Goal: Transaction & Acquisition: Download file/media

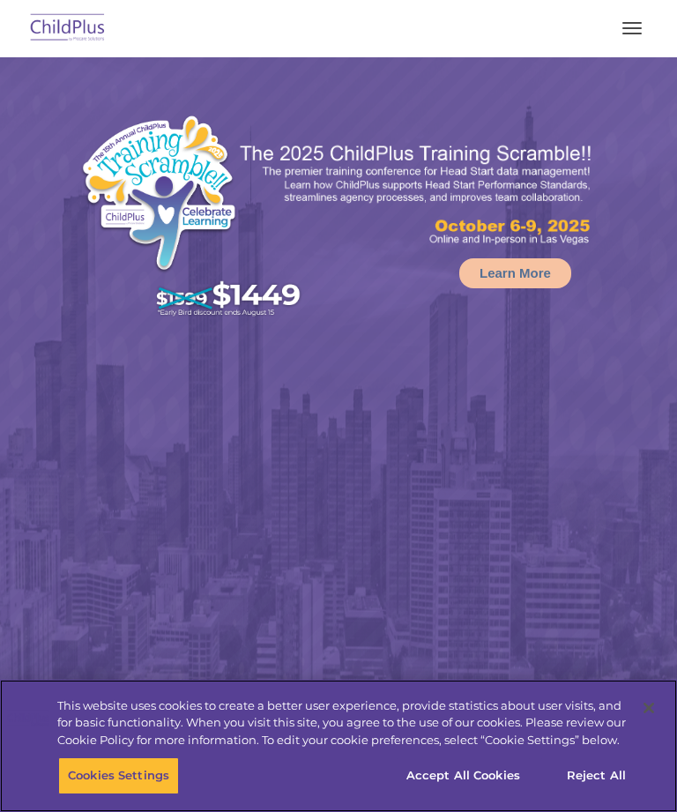
select select "MEDIUM"
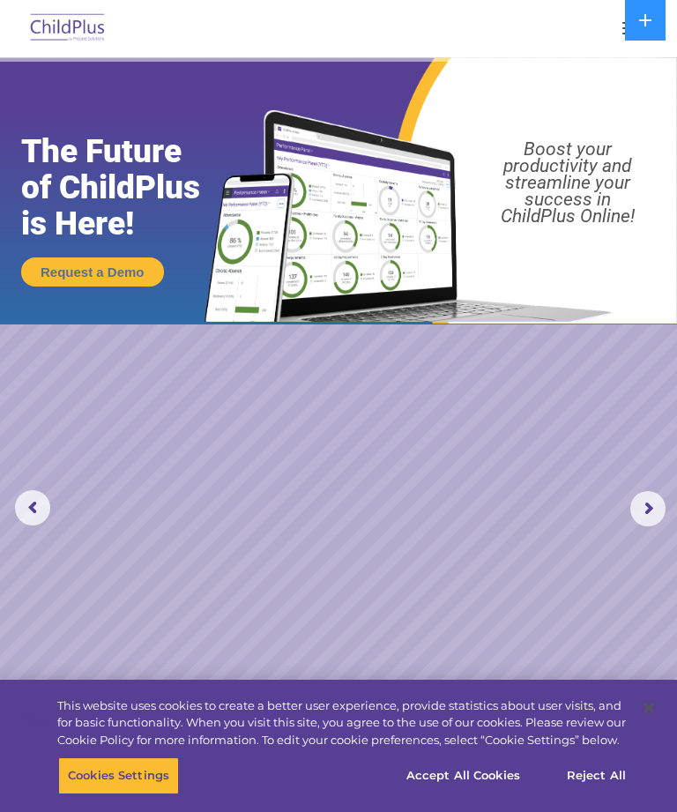
click at [553, 37] on div at bounding box center [338, 28] width 607 height 42
click at [655, 17] on button at bounding box center [645, 20] width 41 height 41
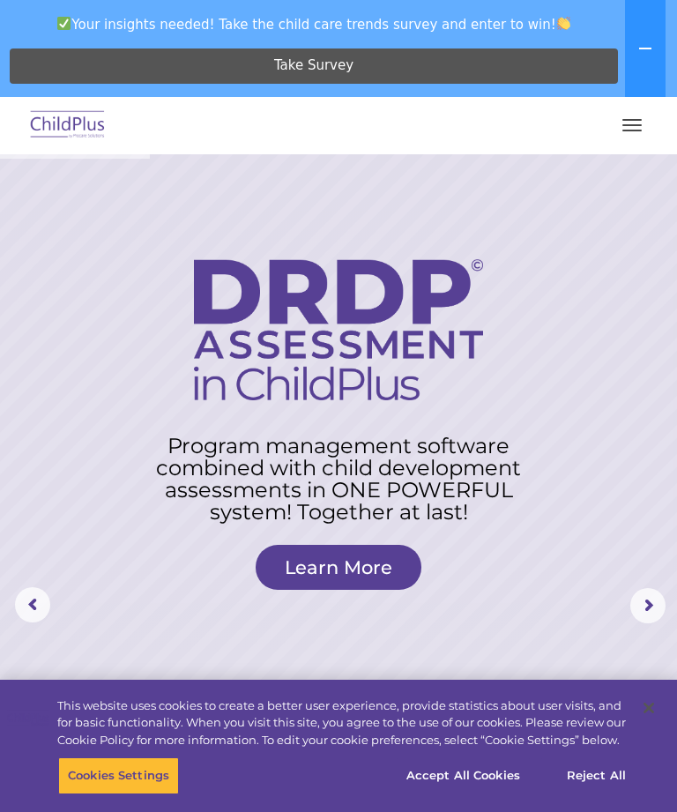
click at [635, 120] on span "button" at bounding box center [632, 120] width 19 height 2
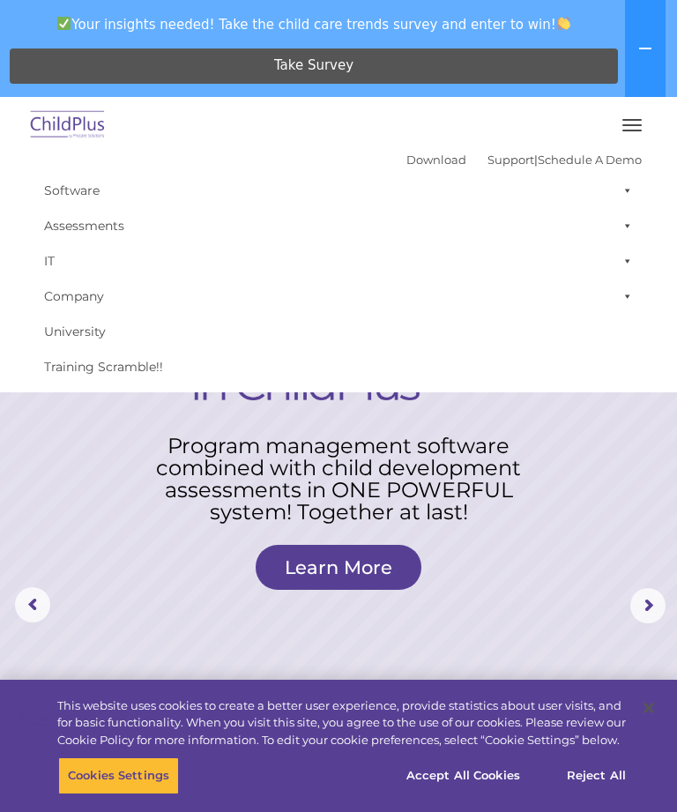
click at [640, 113] on button "button" at bounding box center [632, 125] width 37 height 28
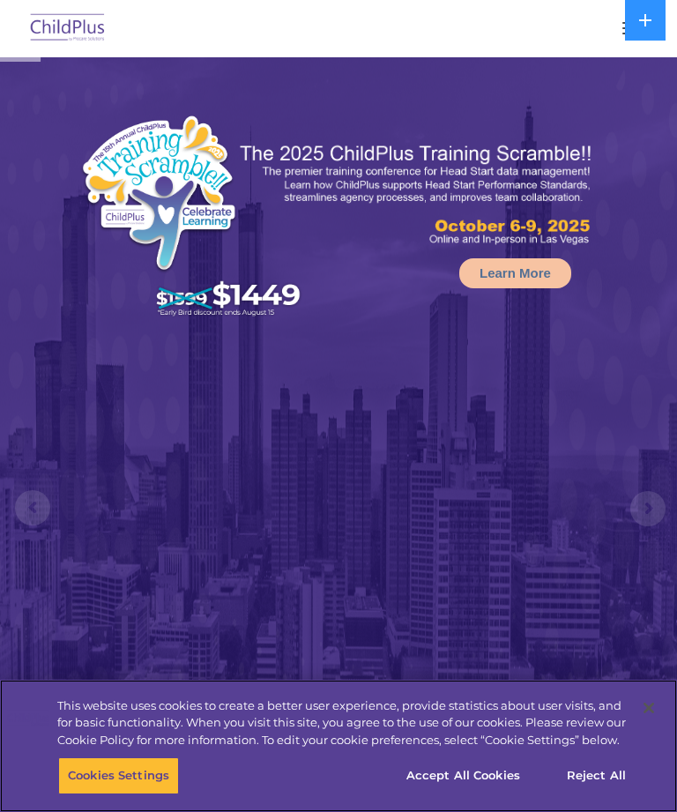
select select "MEDIUM"
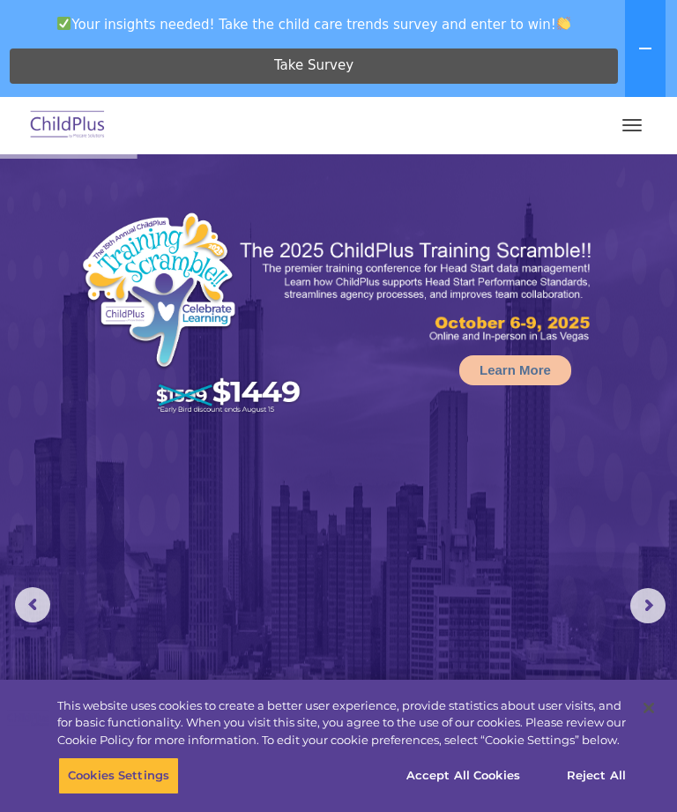
click at [629, 95] on button at bounding box center [645, 48] width 41 height 97
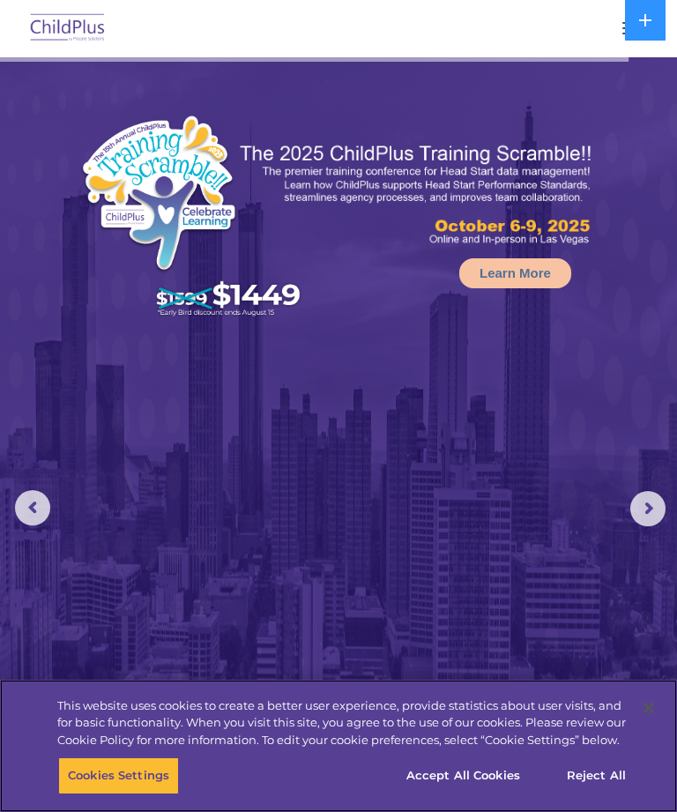
click at [495, 779] on button "Accept All Cookies" at bounding box center [463, 775] width 133 height 37
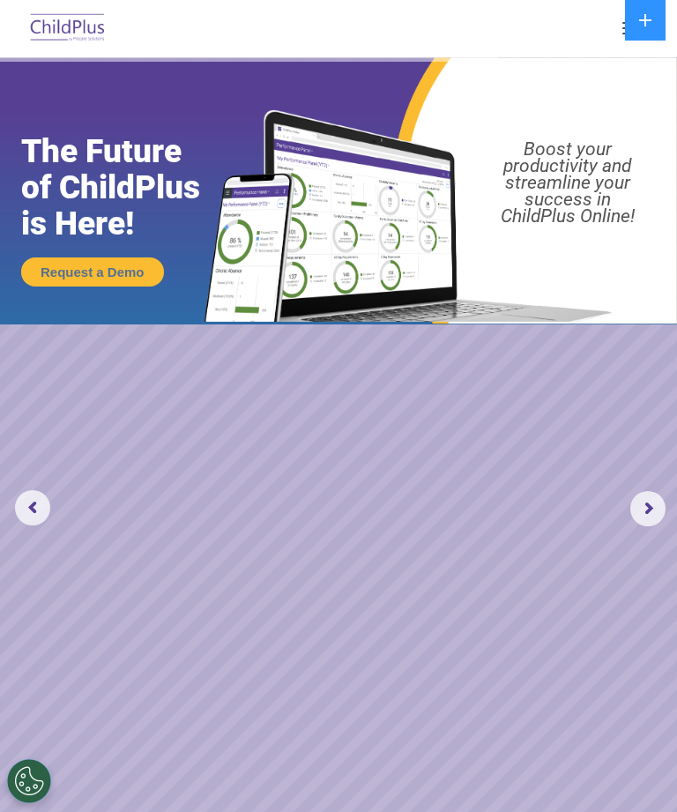
click at [61, 21] on img at bounding box center [67, 28] width 83 height 41
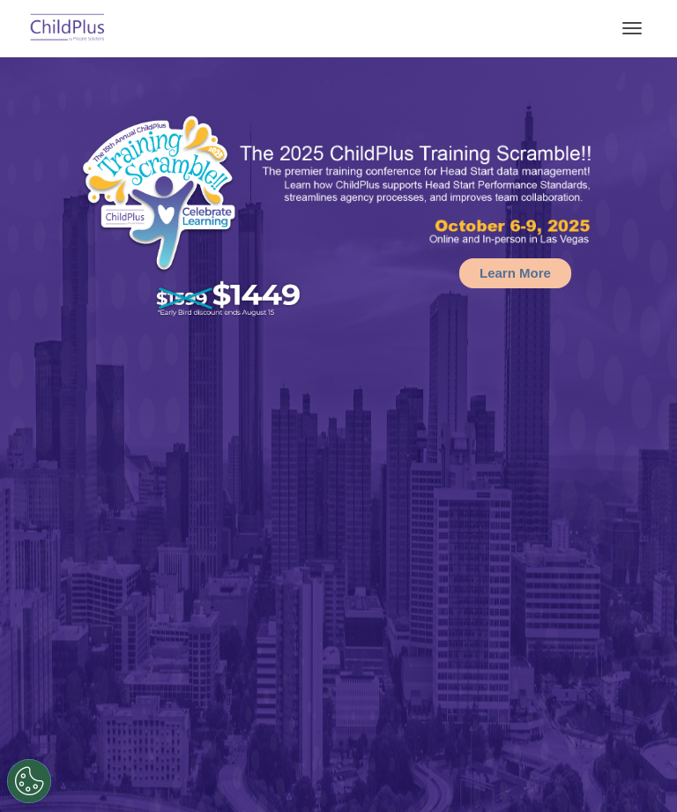
select select "MEDIUM"
click at [631, 17] on button at bounding box center [645, 20] width 41 height 41
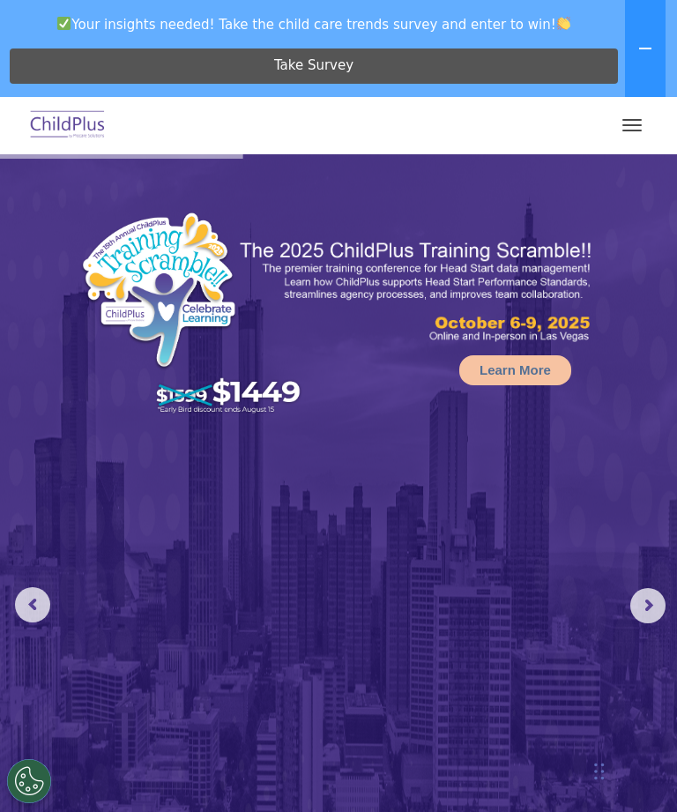
click at [634, 128] on button "button" at bounding box center [632, 125] width 37 height 28
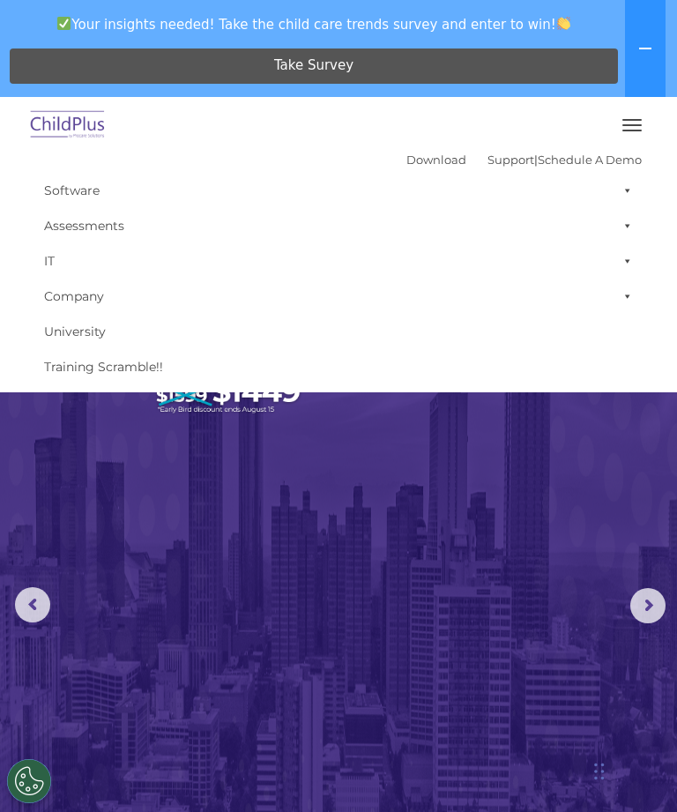
click at [639, 122] on button "button" at bounding box center [632, 125] width 37 height 28
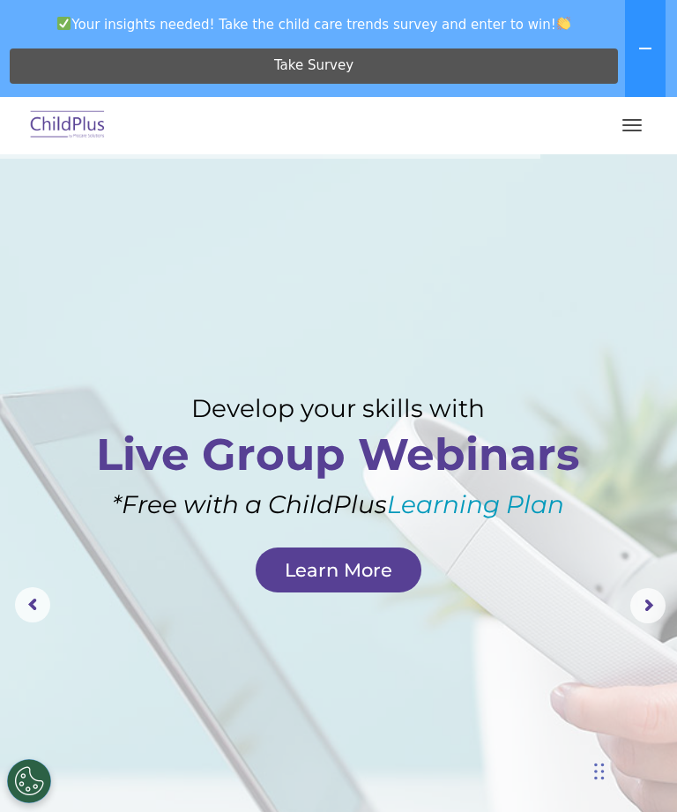
click at [653, 43] on button at bounding box center [645, 48] width 41 height 97
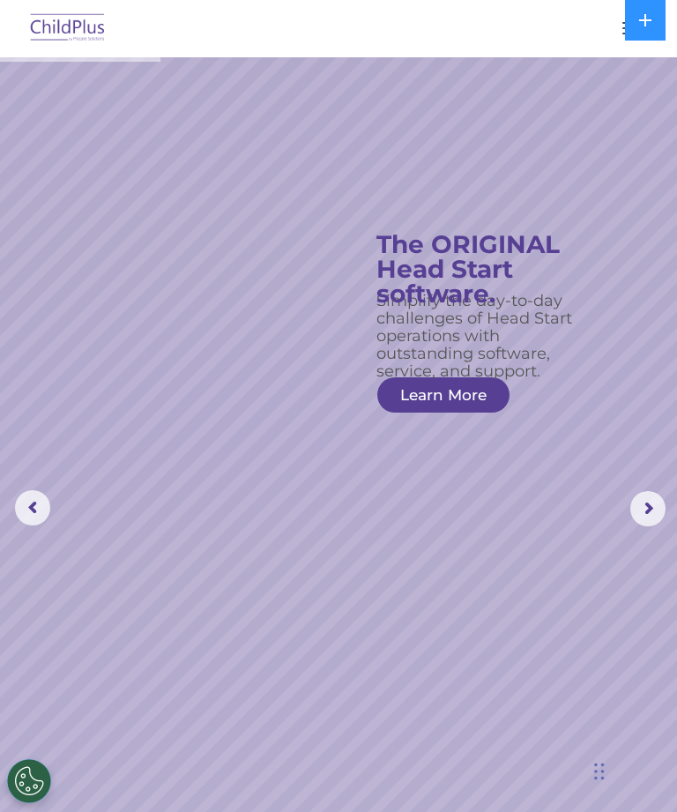
click at [648, 503] on rs-arrow at bounding box center [647, 508] width 35 height 35
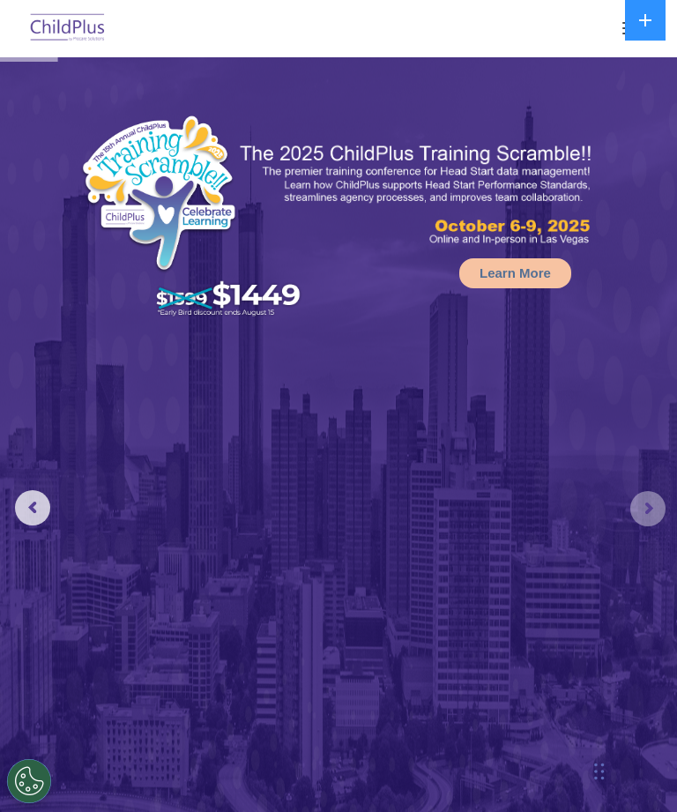
click at [658, 497] on rs-arrow at bounding box center [647, 508] width 35 height 35
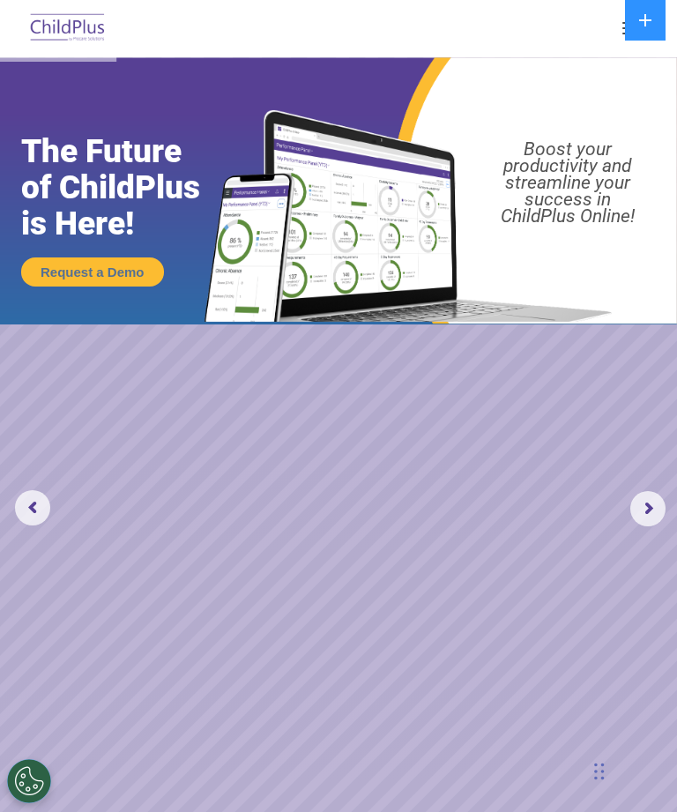
click at [653, 504] on rs-arrow at bounding box center [647, 508] width 35 height 35
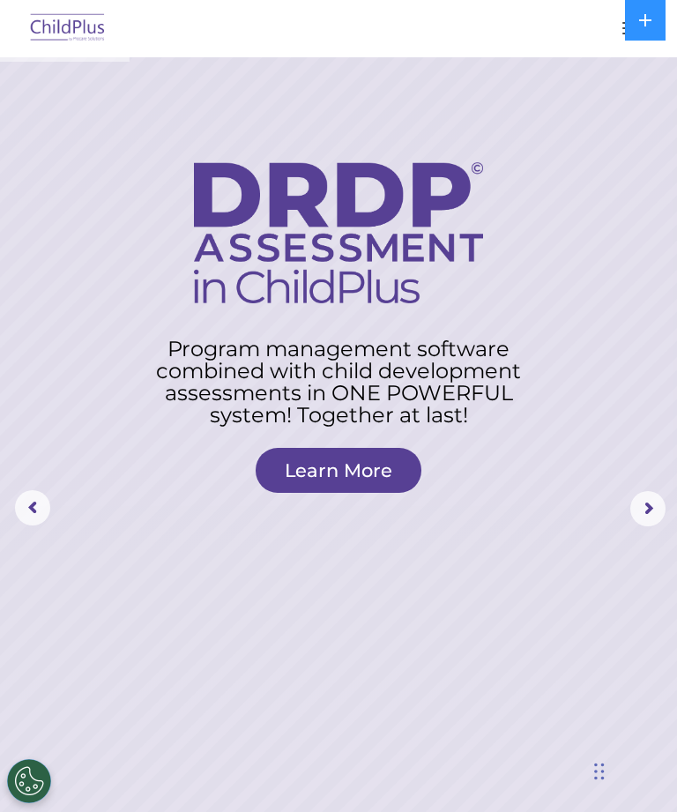
click at [653, 505] on rs-arrow at bounding box center [647, 508] width 35 height 35
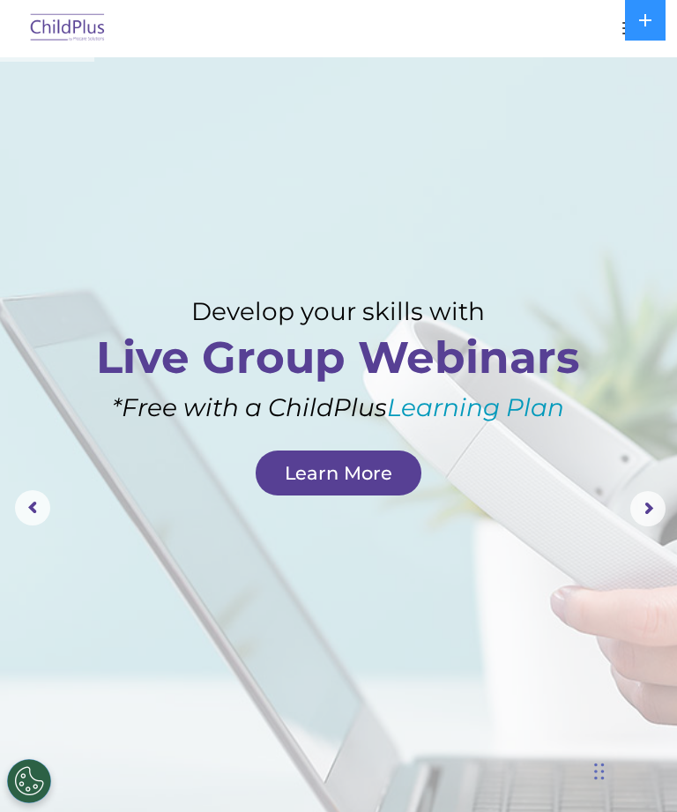
click at [658, 503] on rs-arrow at bounding box center [647, 508] width 35 height 35
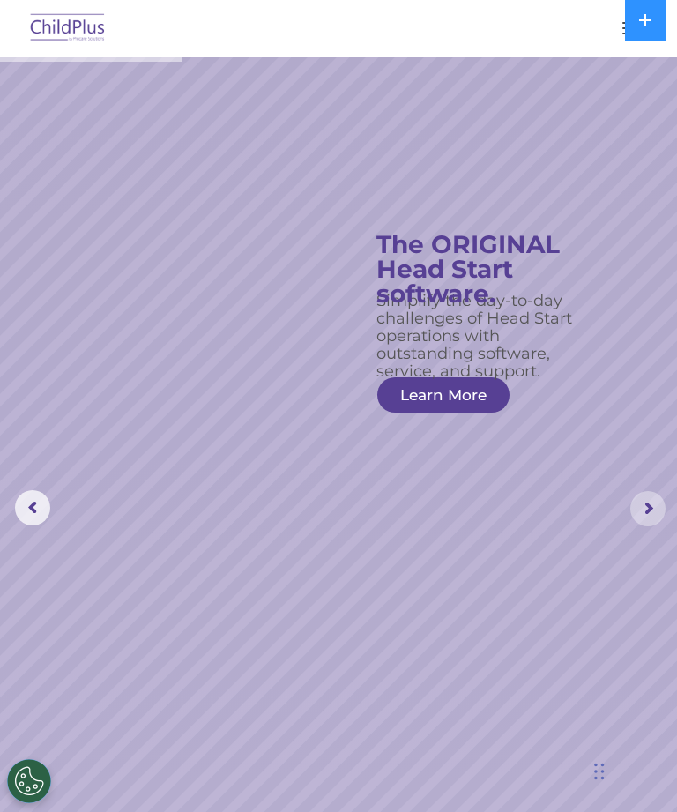
click at [658, 492] on rs-arrow at bounding box center [647, 508] width 35 height 35
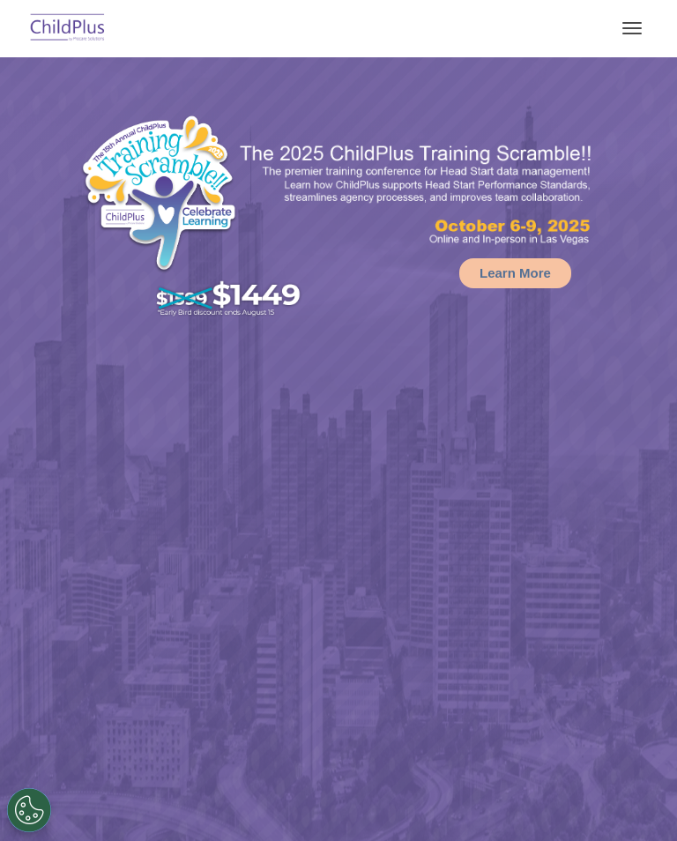
select select "MEDIUM"
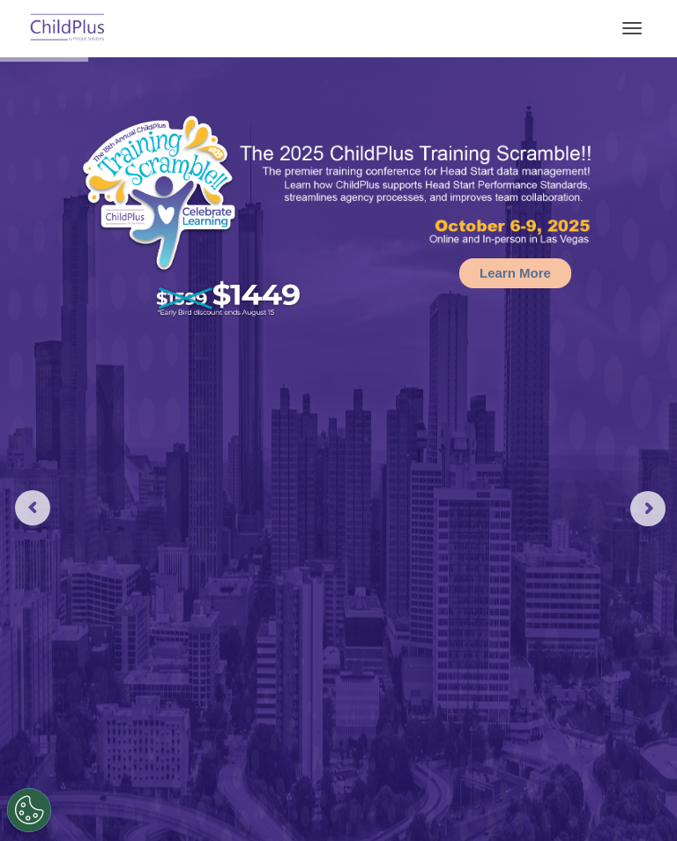
select select "MEDIUM"
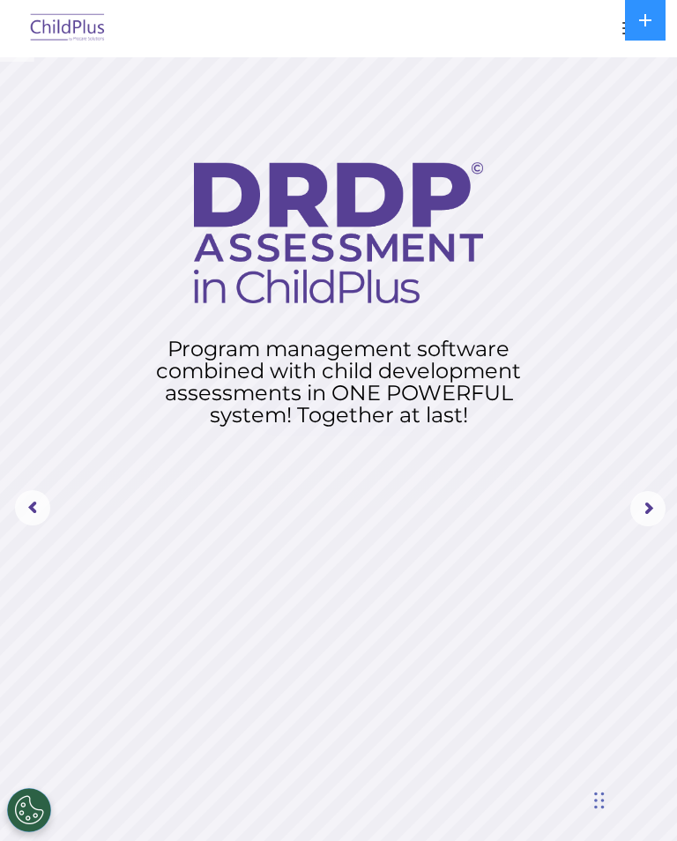
click at [659, 10] on button at bounding box center [645, 20] width 41 height 41
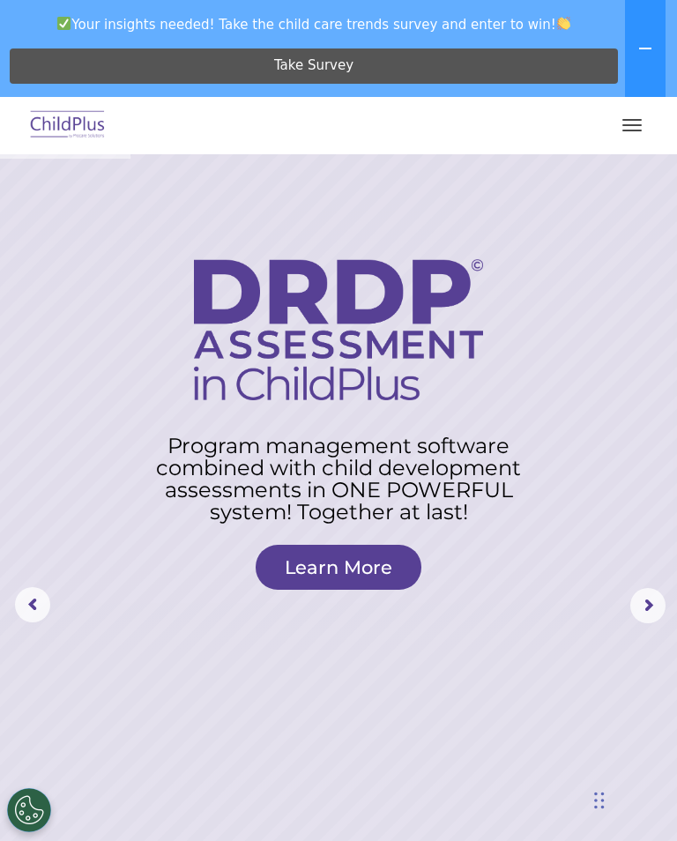
click at [633, 131] on span "button" at bounding box center [632, 131] width 19 height 2
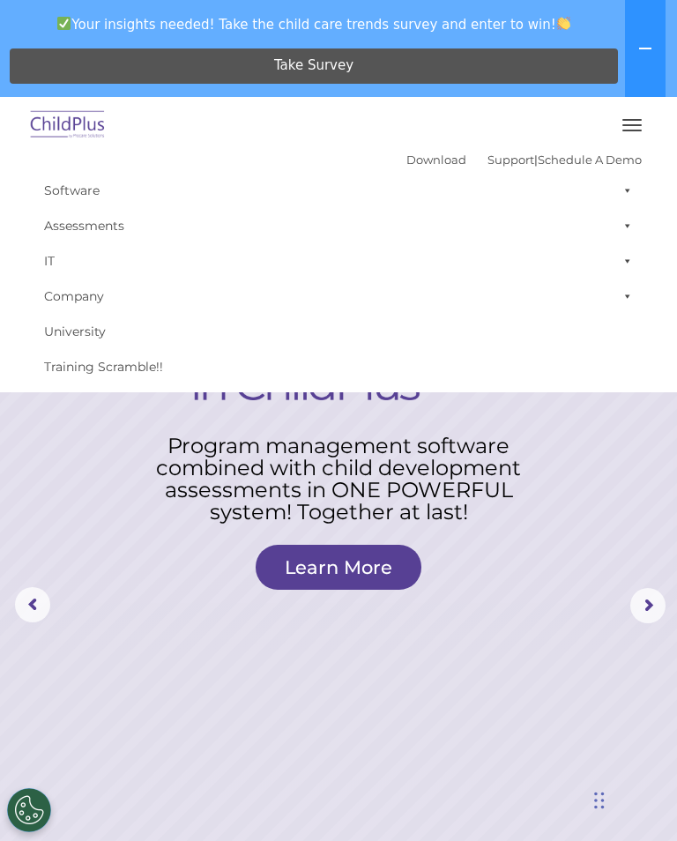
click at [650, 48] on icon at bounding box center [645, 49] width 12 height 2
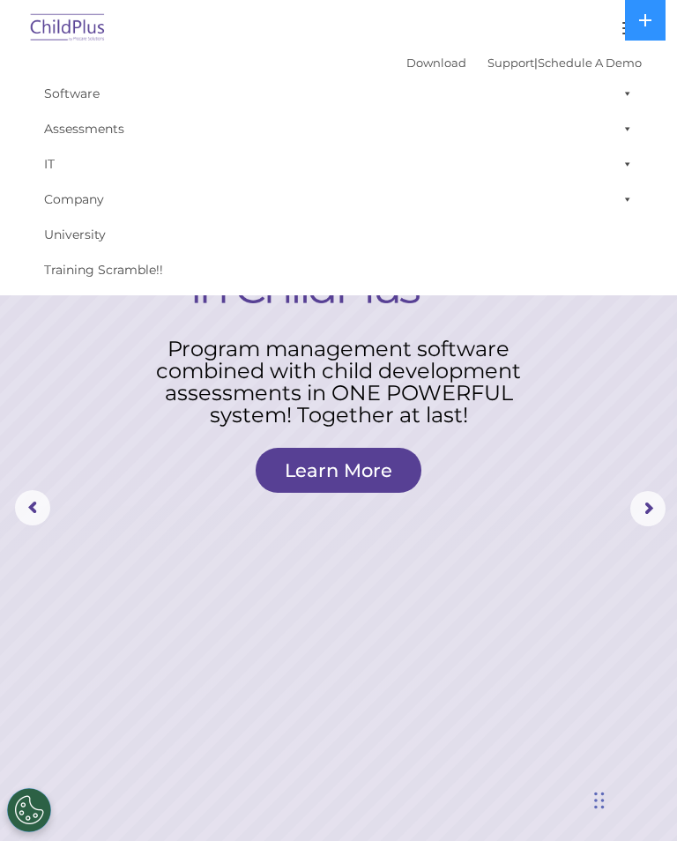
click at [645, 20] on icon at bounding box center [645, 20] width 12 height 12
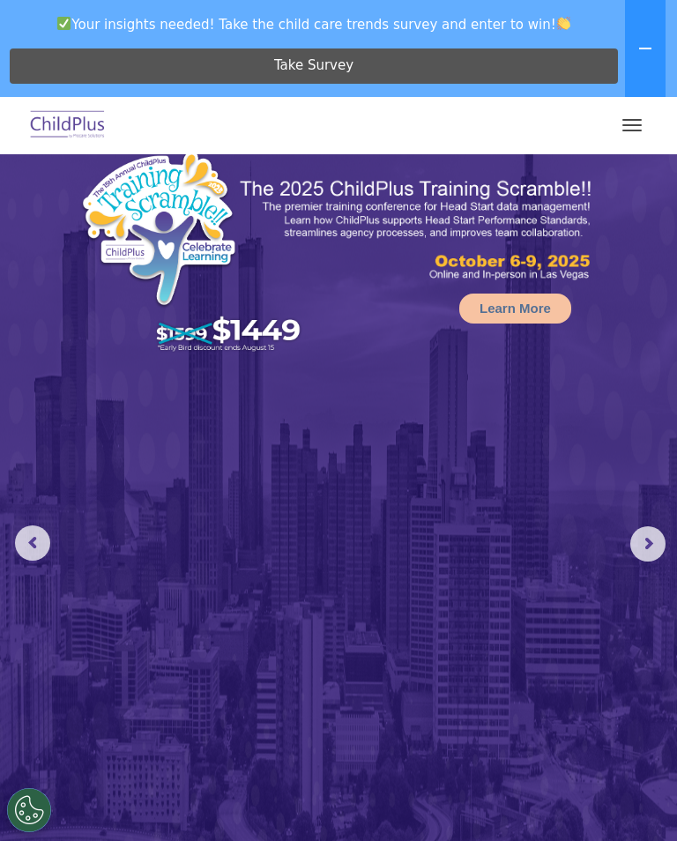
scroll to position [62, 0]
select select "MEDIUM"
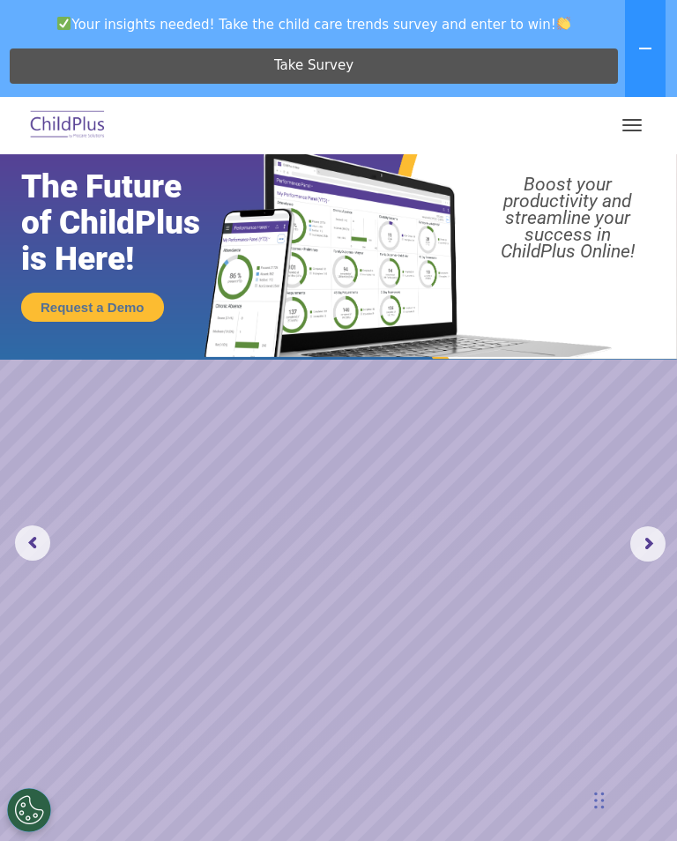
scroll to position [0, 0]
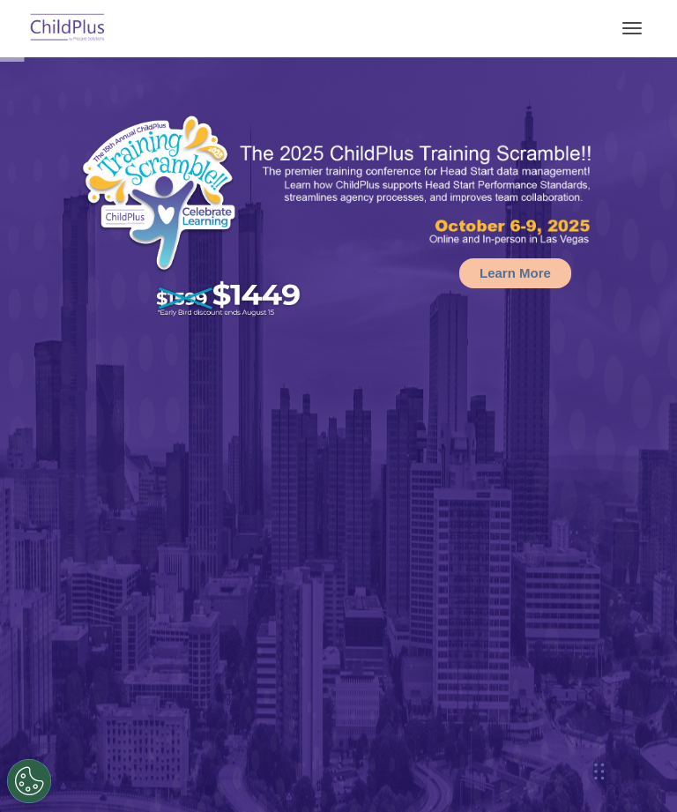
select select "MEDIUM"
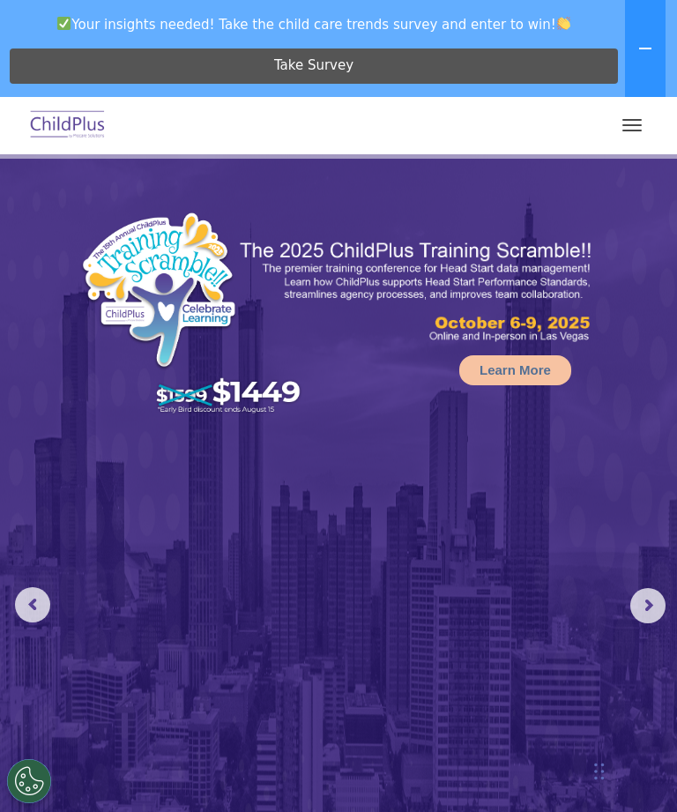
click at [638, 121] on button "button" at bounding box center [632, 125] width 37 height 28
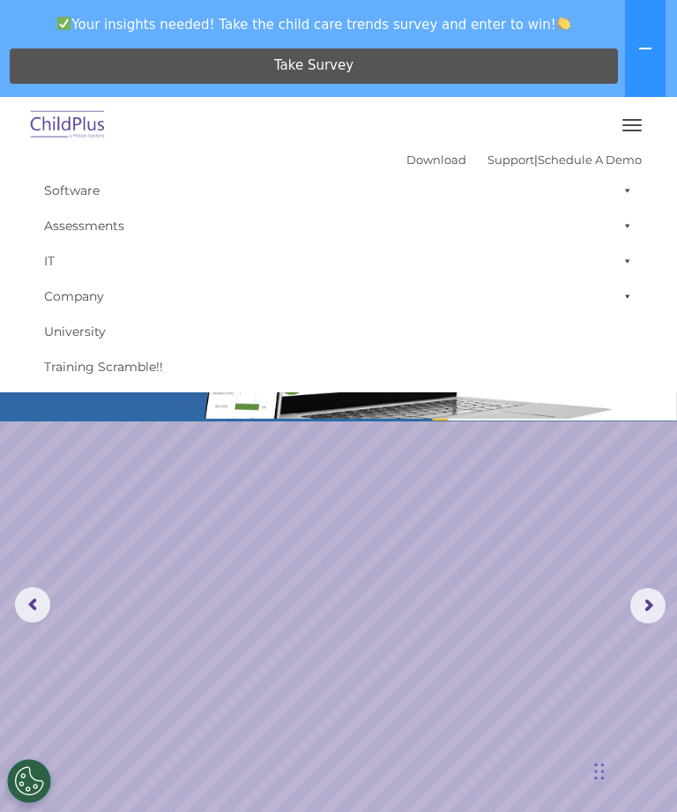
click at [426, 153] on link "Download" at bounding box center [437, 160] width 60 height 14
